Goal: Browse casually

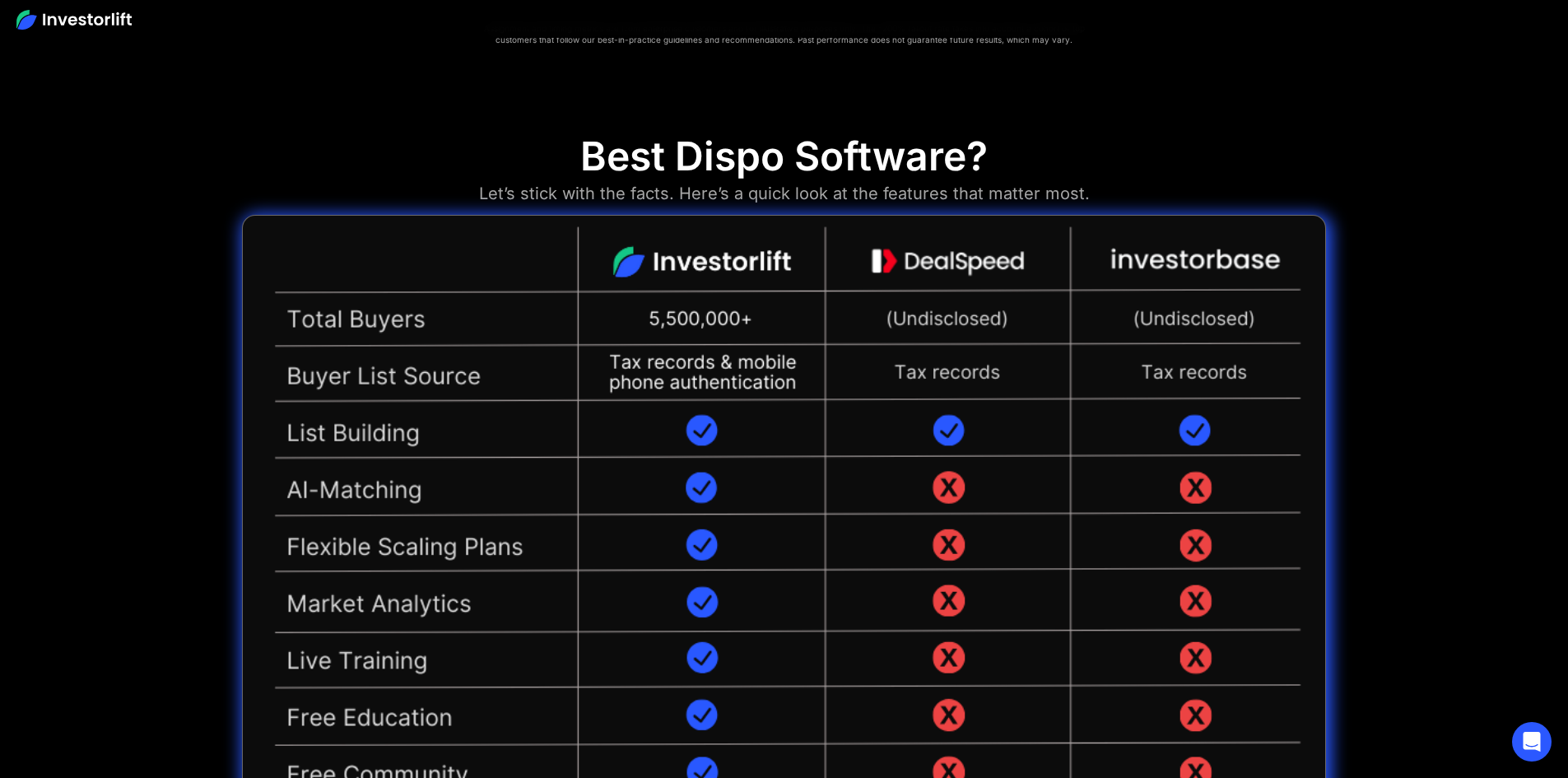
scroll to position [3815, 0]
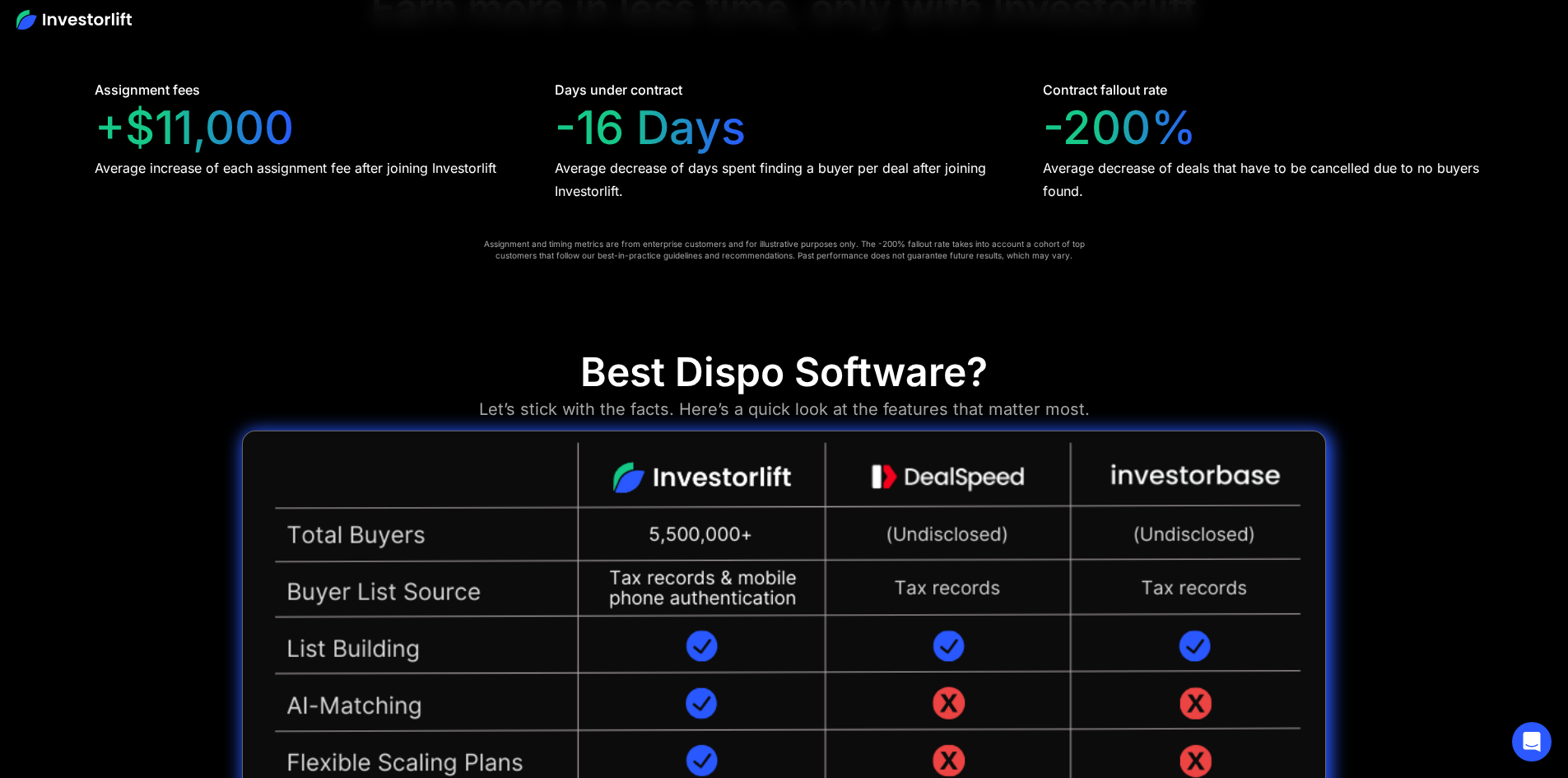
drag, startPoint x: 701, startPoint y: 372, endPoint x: 732, endPoint y: 388, distance: 34.9
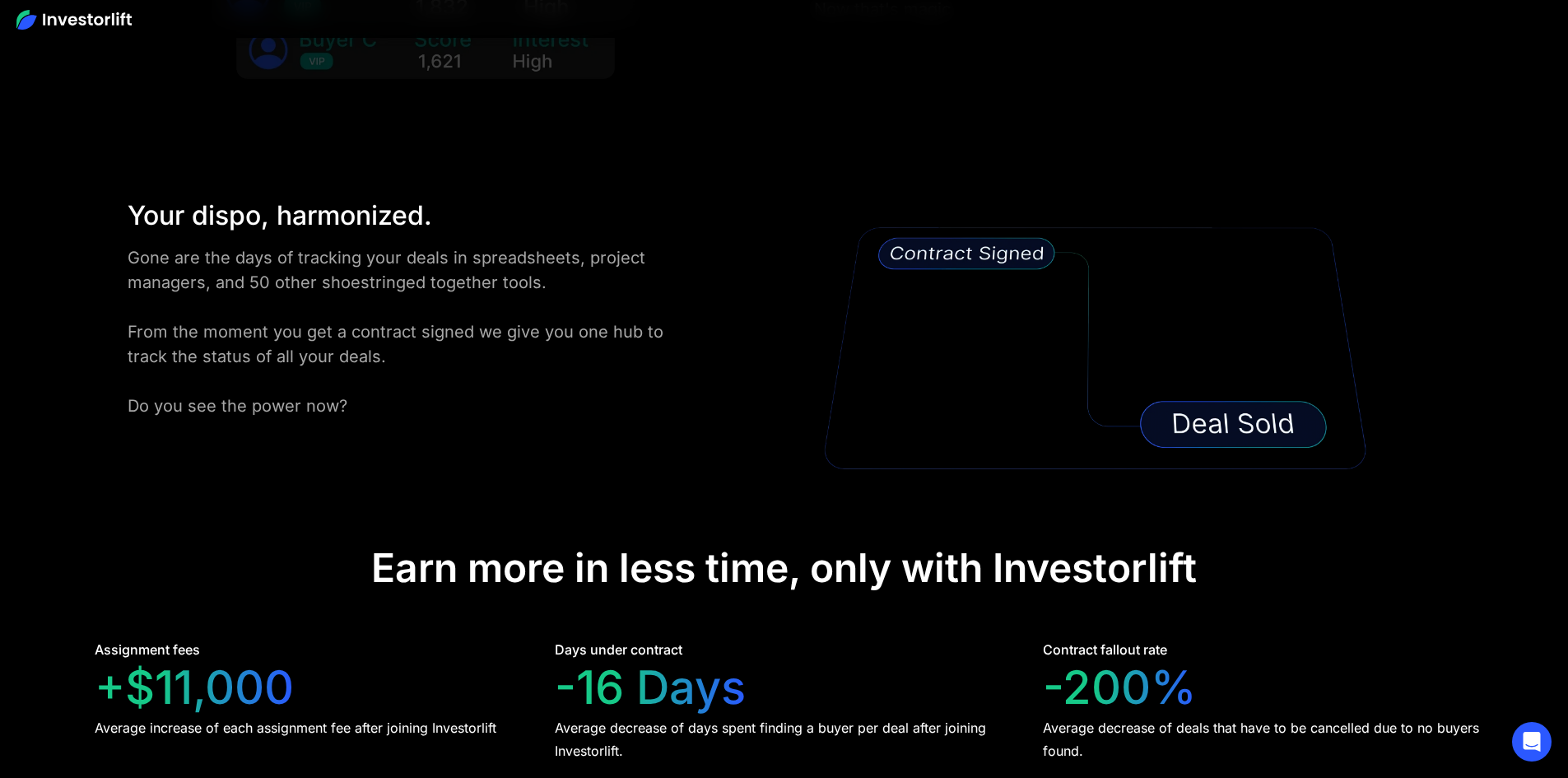
scroll to position [3239, 0]
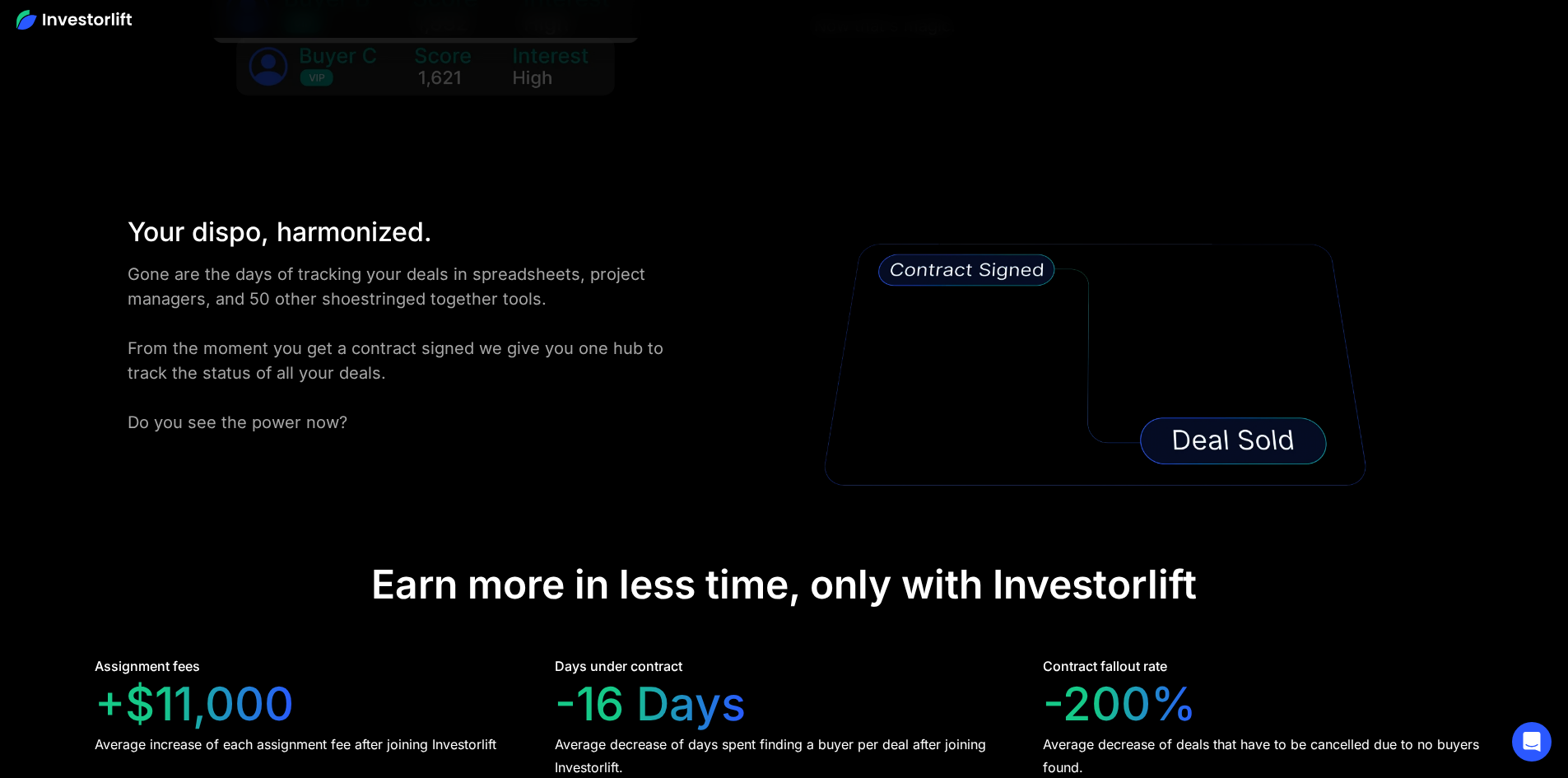
click at [626, 560] on div "Earn more in less time, only with Investorlift" at bounding box center [784, 584] width 826 height 48
click at [241, 732] on div "Average increase of each assignment fee after joining Investorlift" at bounding box center [296, 743] width 401 height 23
click at [294, 676] on div "+$11,000" at bounding box center [194, 703] width 199 height 55
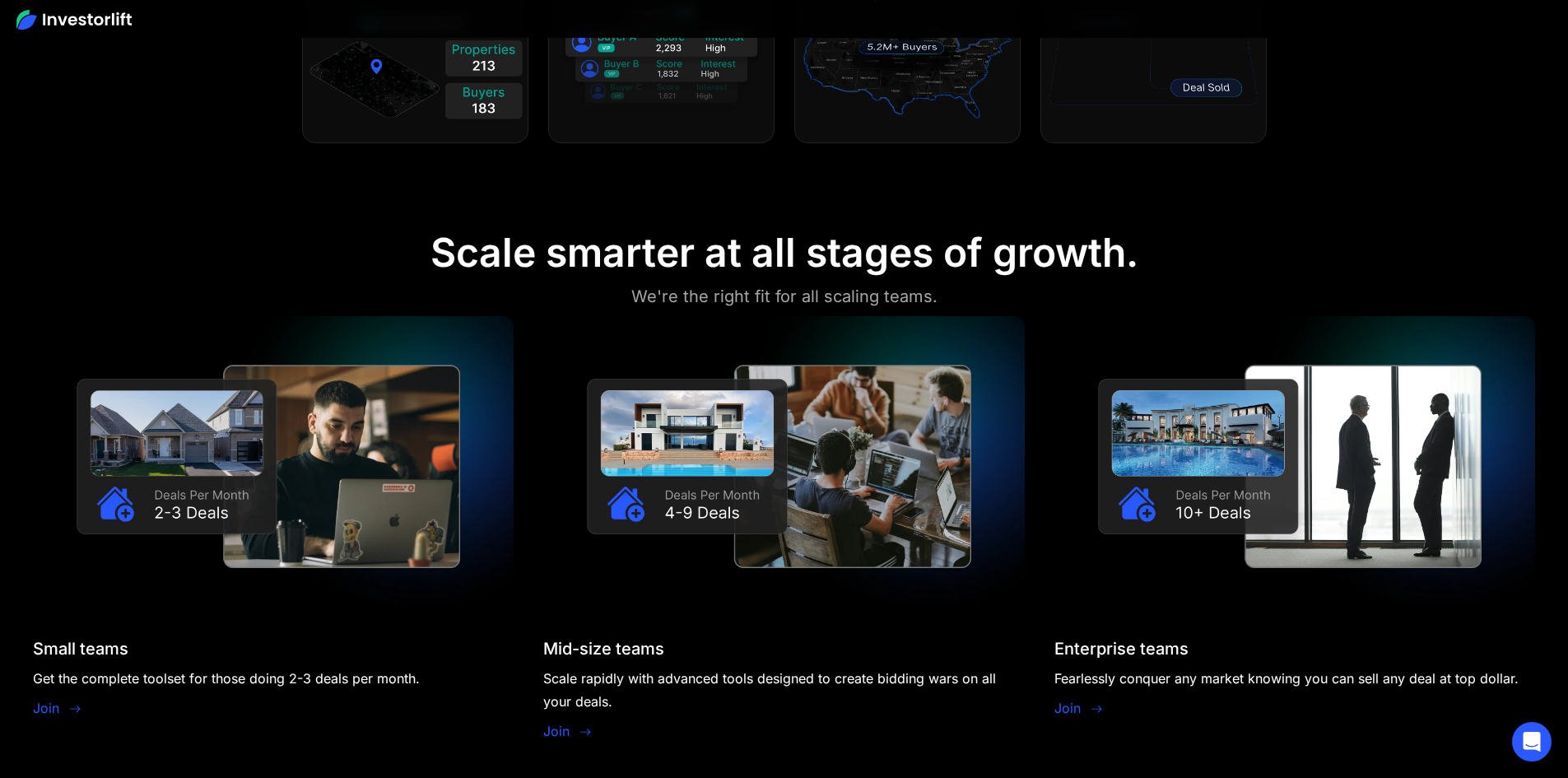
scroll to position [1346, 0]
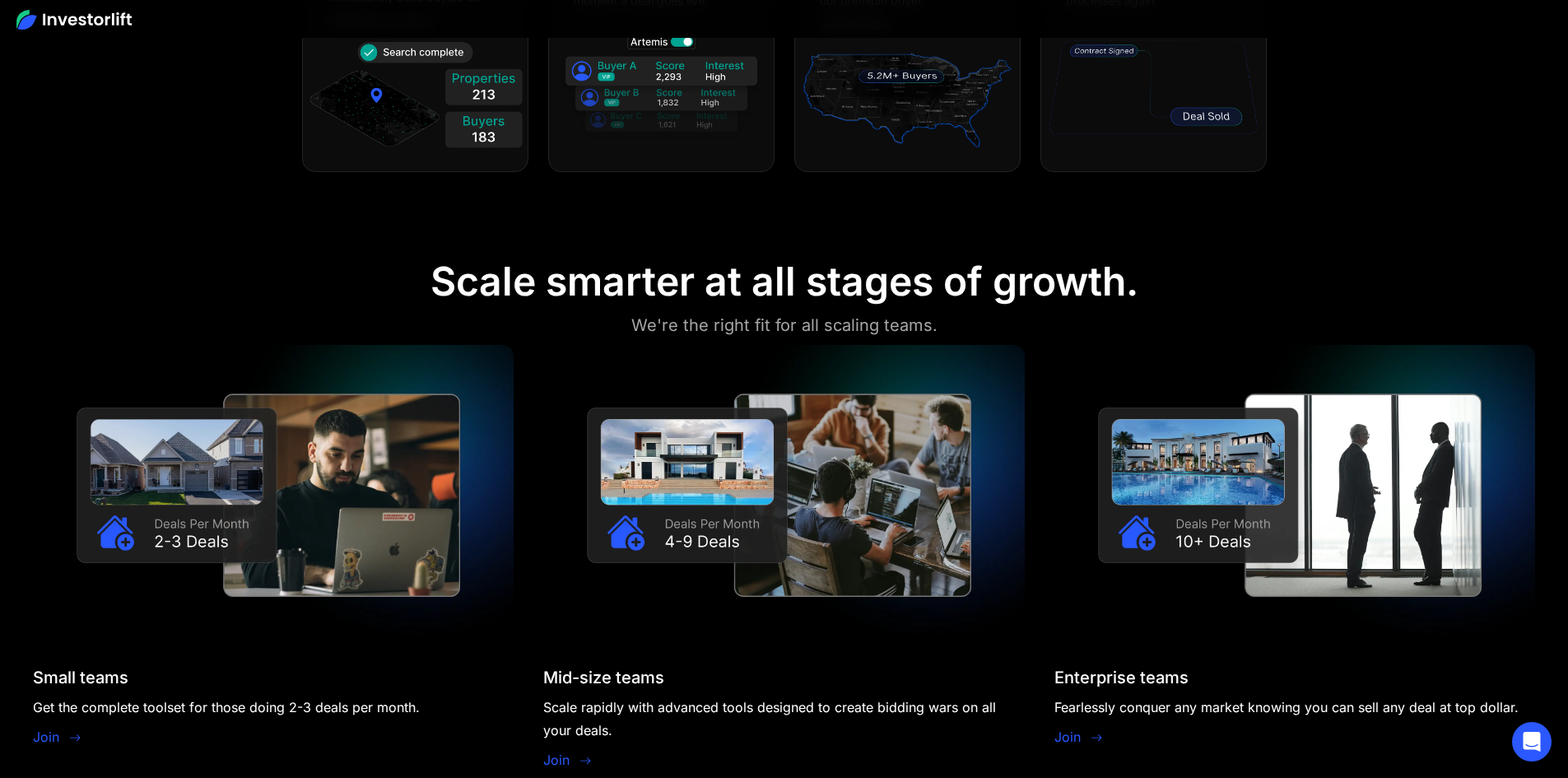
click at [788, 484] on img at bounding box center [783, 494] width 480 height 301
click at [513, 487] on img at bounding box center [273, 494] width 480 height 301
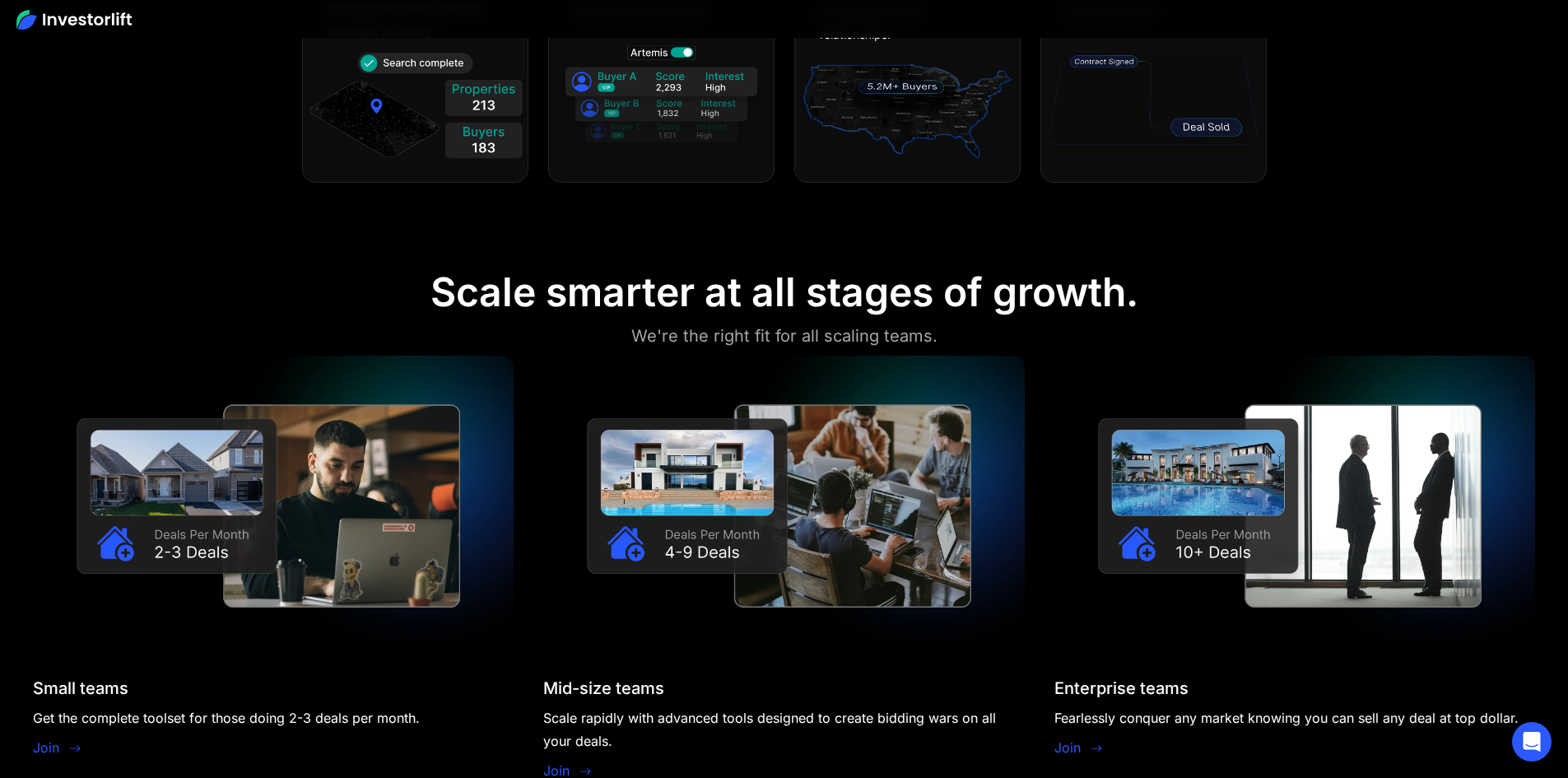
scroll to position [1018, 0]
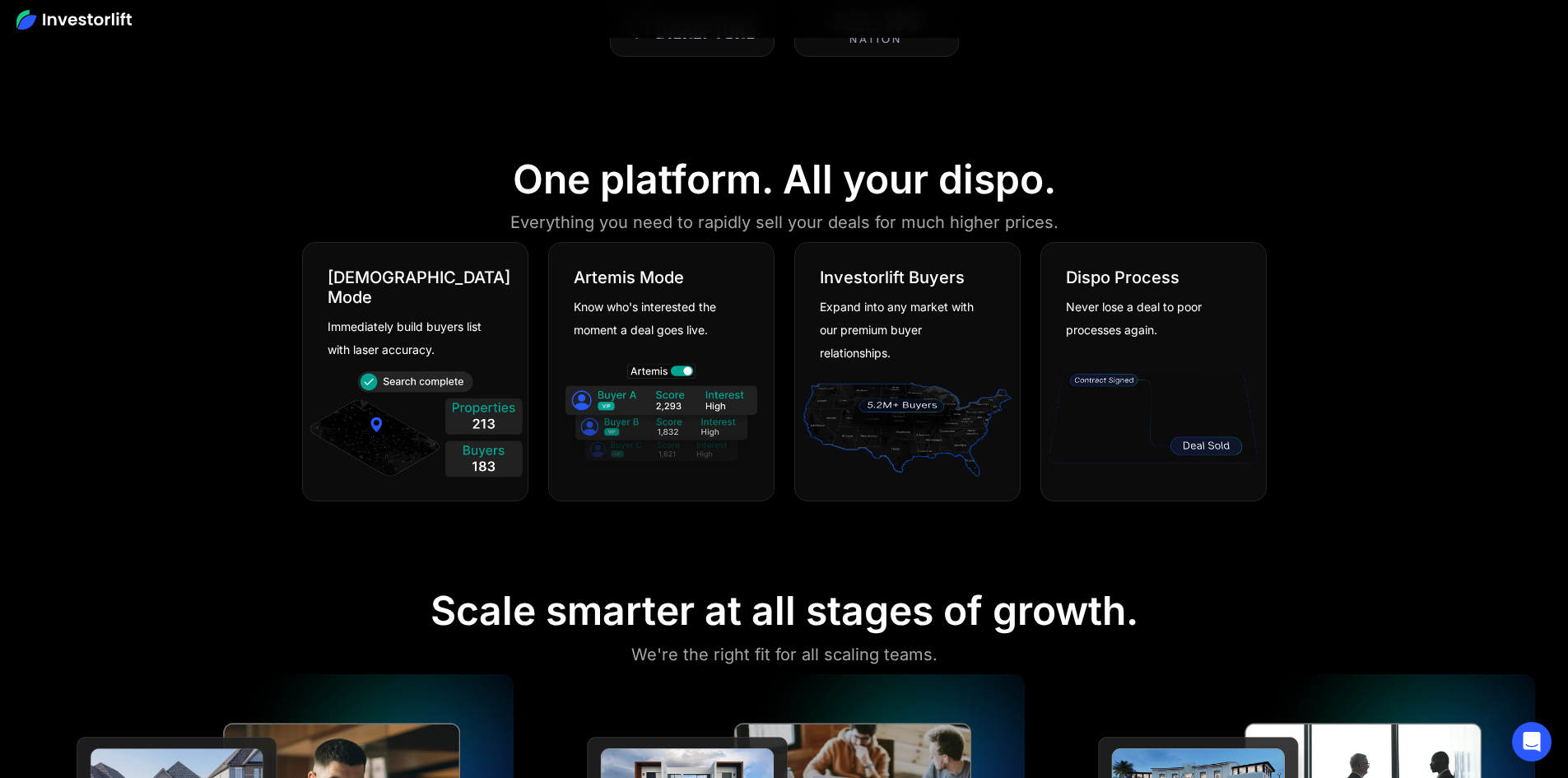
click at [927, 388] on img at bounding box center [907, 426] width 217 height 117
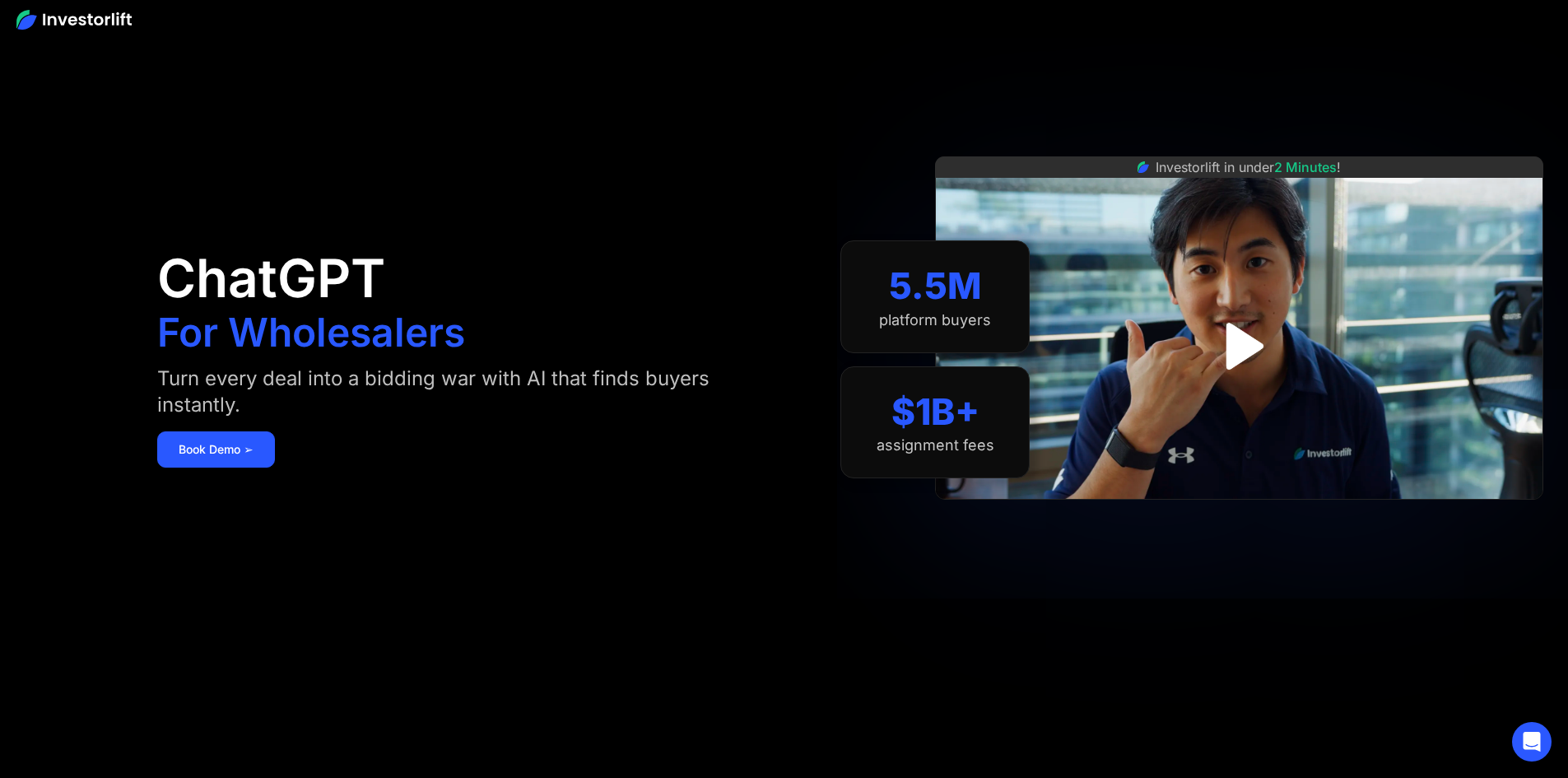
scroll to position [0, 0]
